Goal: Check status: Check status

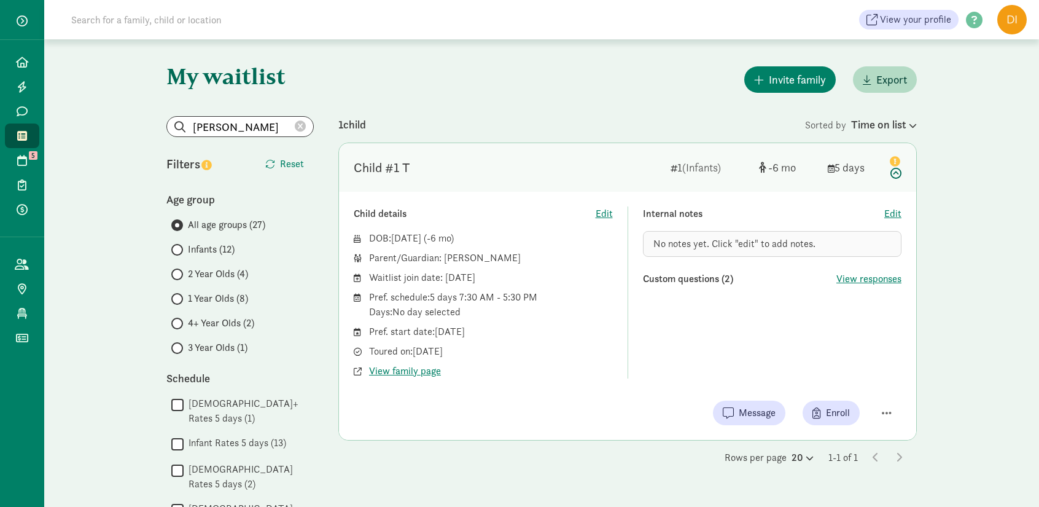
scroll to position [20, 0]
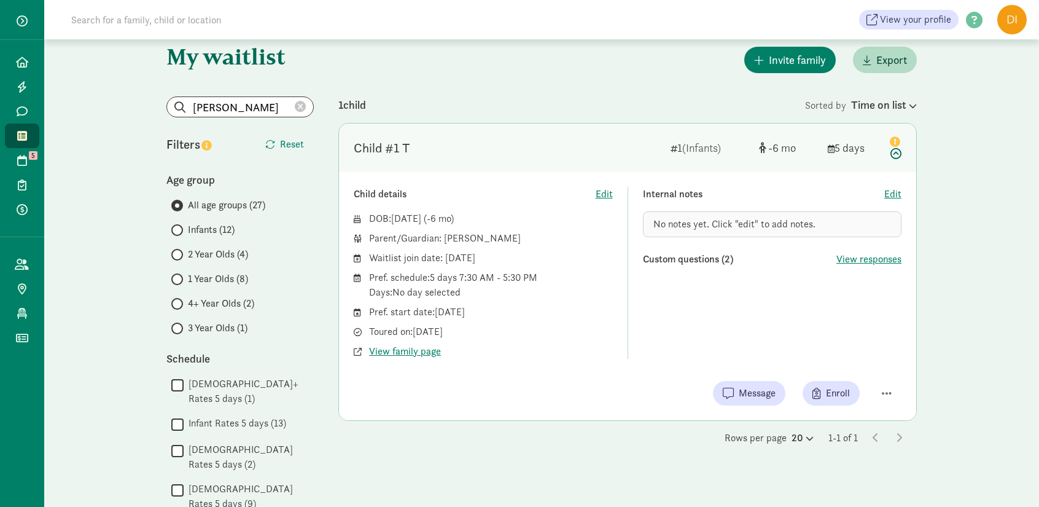
click at [296, 109] on icon at bounding box center [300, 106] width 11 height 11
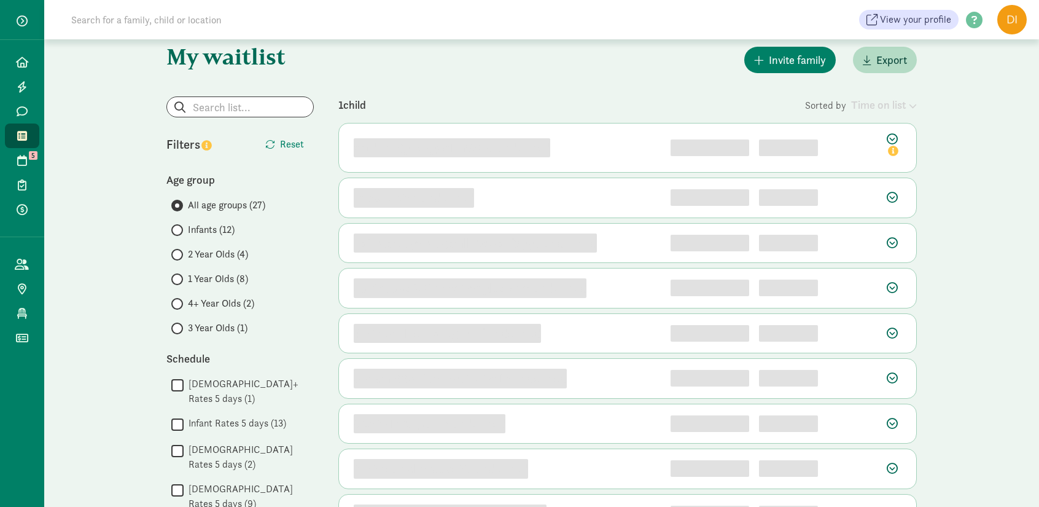
scroll to position [0, 0]
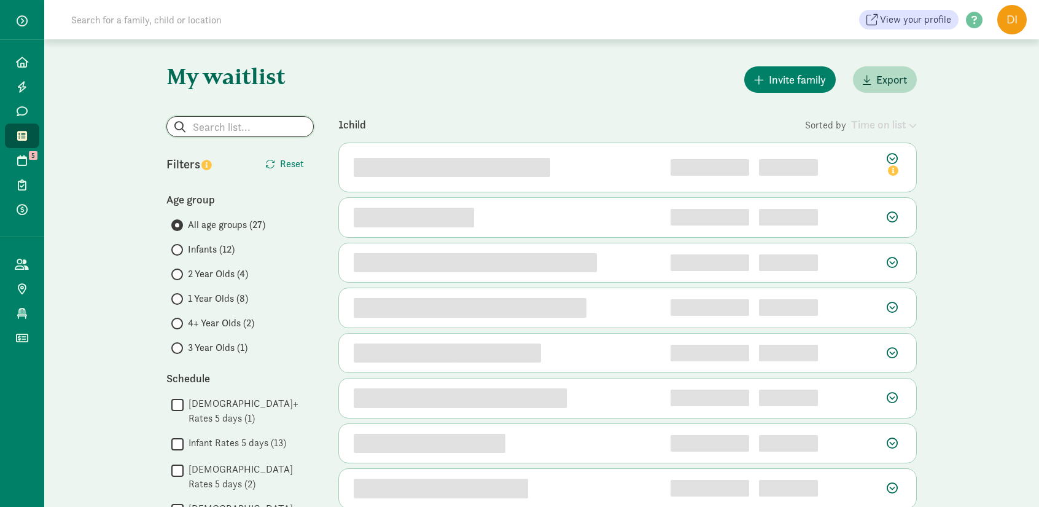
click at [228, 131] on input "search" at bounding box center [240, 127] width 146 height 20
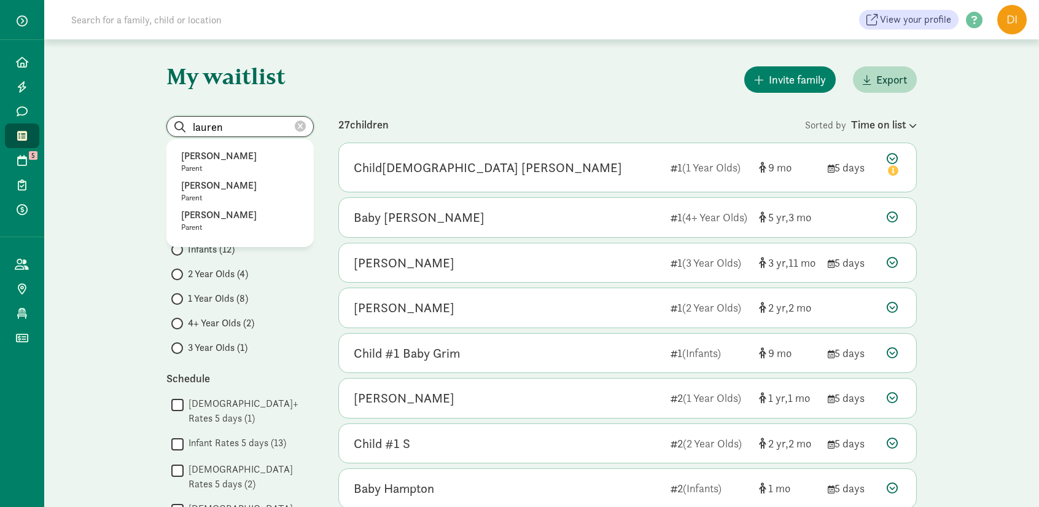
type input "lauren"
click at [302, 131] on icon at bounding box center [300, 126] width 11 height 11
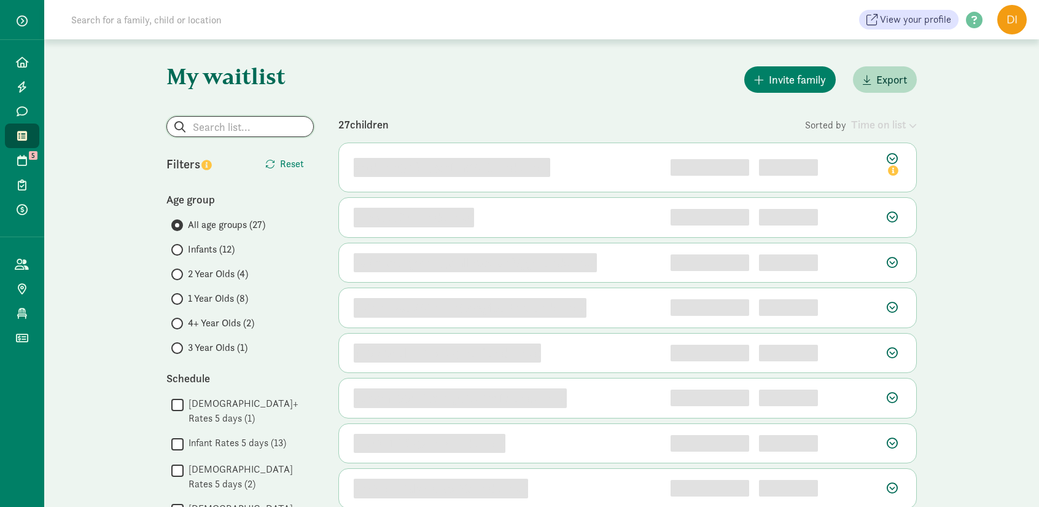
click at [234, 128] on input "search" at bounding box center [240, 127] width 146 height 20
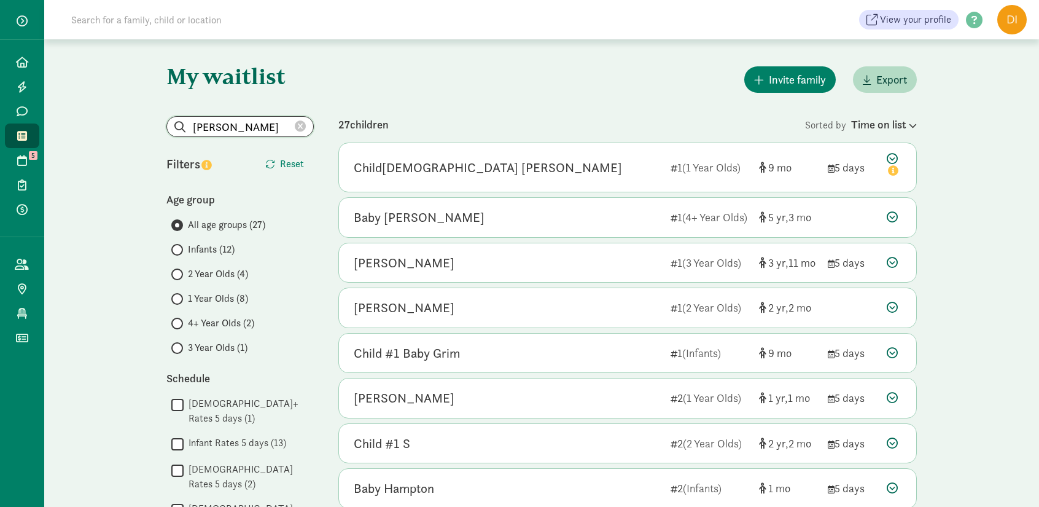
type input "[PERSON_NAME]"
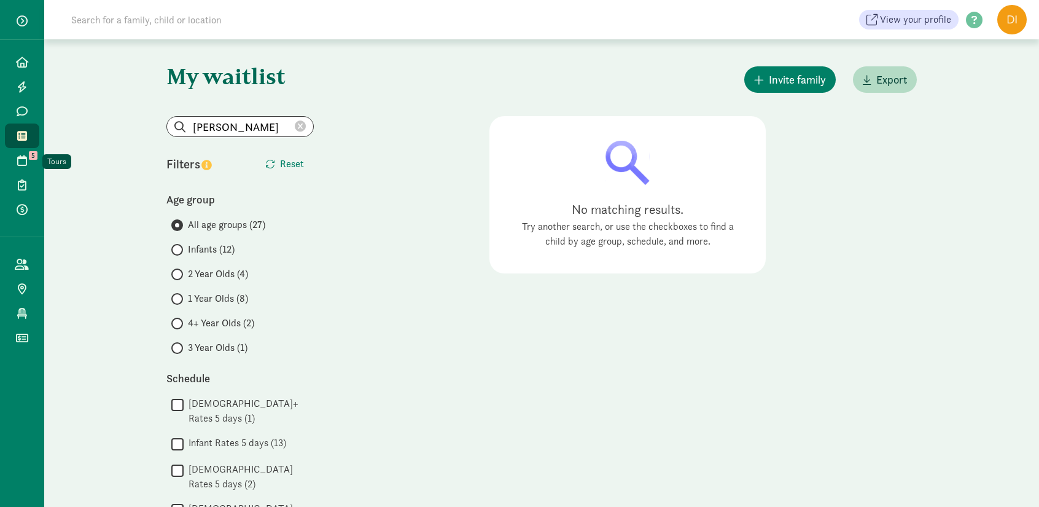
click at [21, 161] on icon at bounding box center [22, 160] width 10 height 11
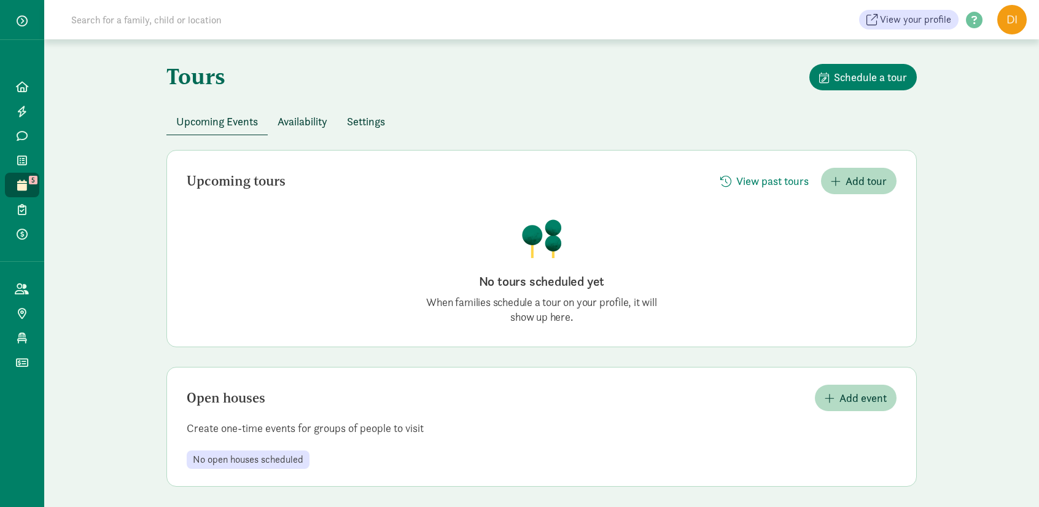
click at [141, 30] on input at bounding box center [236, 19] width 345 height 25
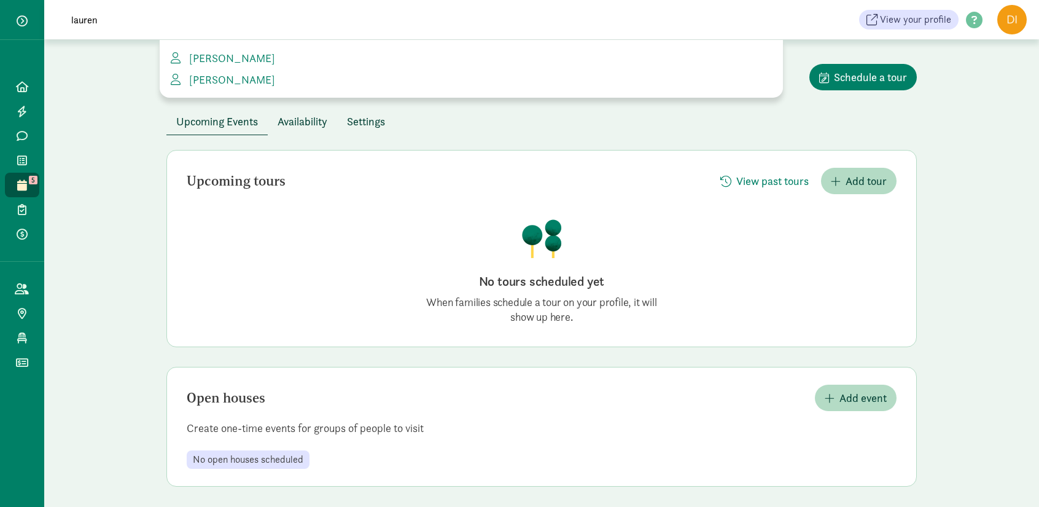
type input "lauren"
click at [220, 79] on span "Lauren Stark" at bounding box center [229, 79] width 91 height 14
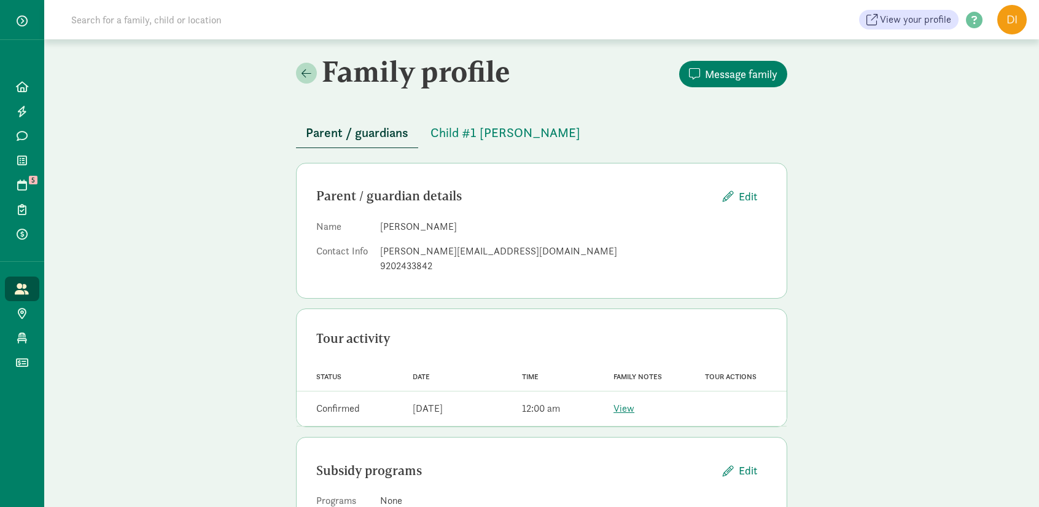
scroll to position [50, 0]
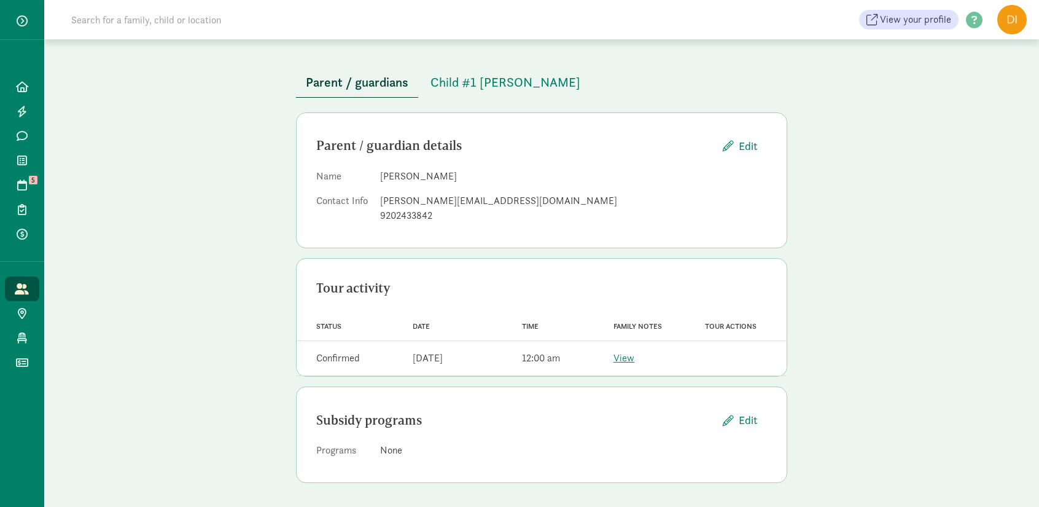
click at [630, 357] on link "View" at bounding box center [624, 357] width 21 height 13
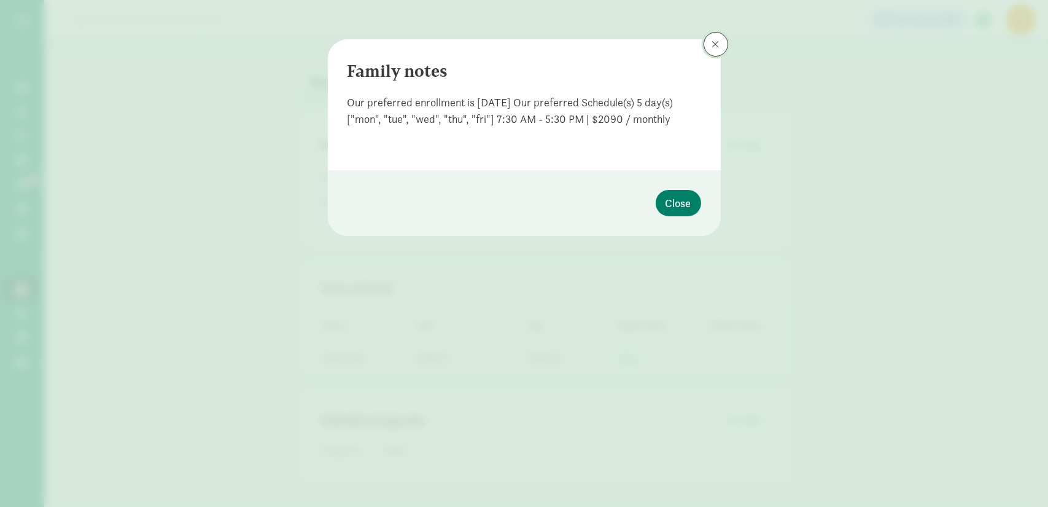
click at [712, 49] on button at bounding box center [716, 44] width 25 height 25
